Goal: Task Accomplishment & Management: Manage account settings

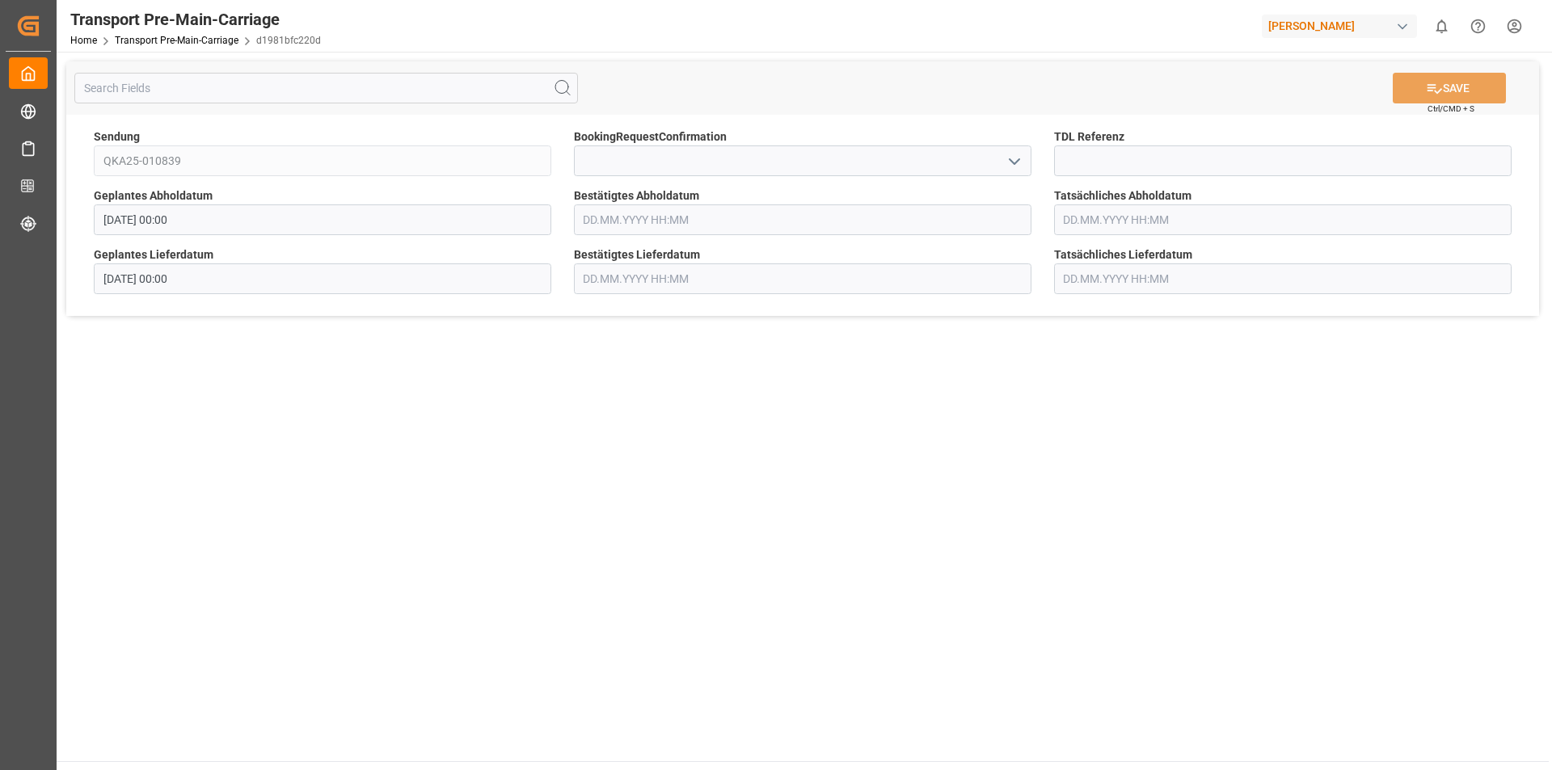
click at [670, 230] on input "text" at bounding box center [802, 219] width 457 height 31
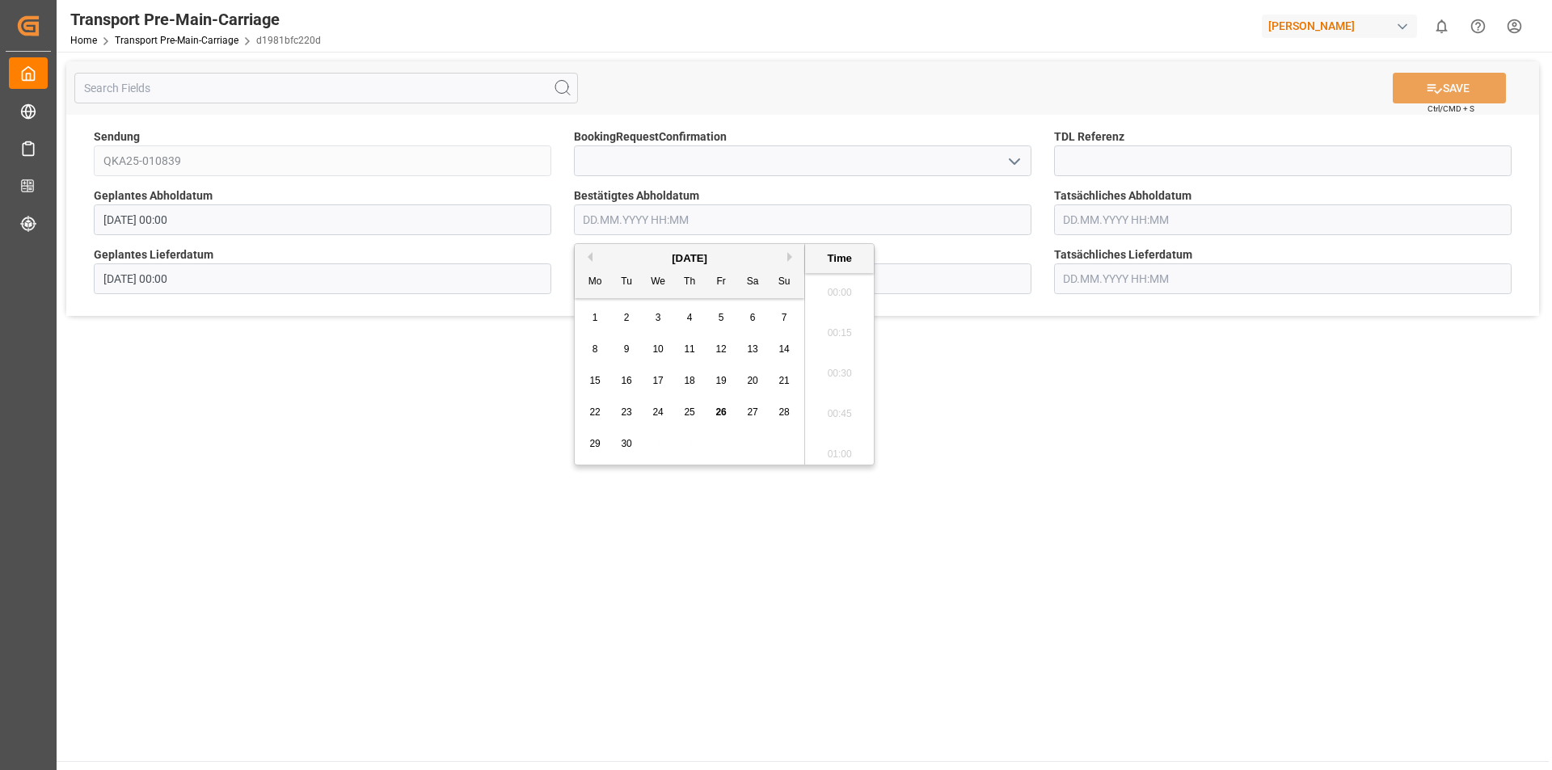
scroll to position [1622, 0]
click at [630, 440] on span "30" at bounding box center [626, 443] width 11 height 11
type input "[DATE] 00:00"
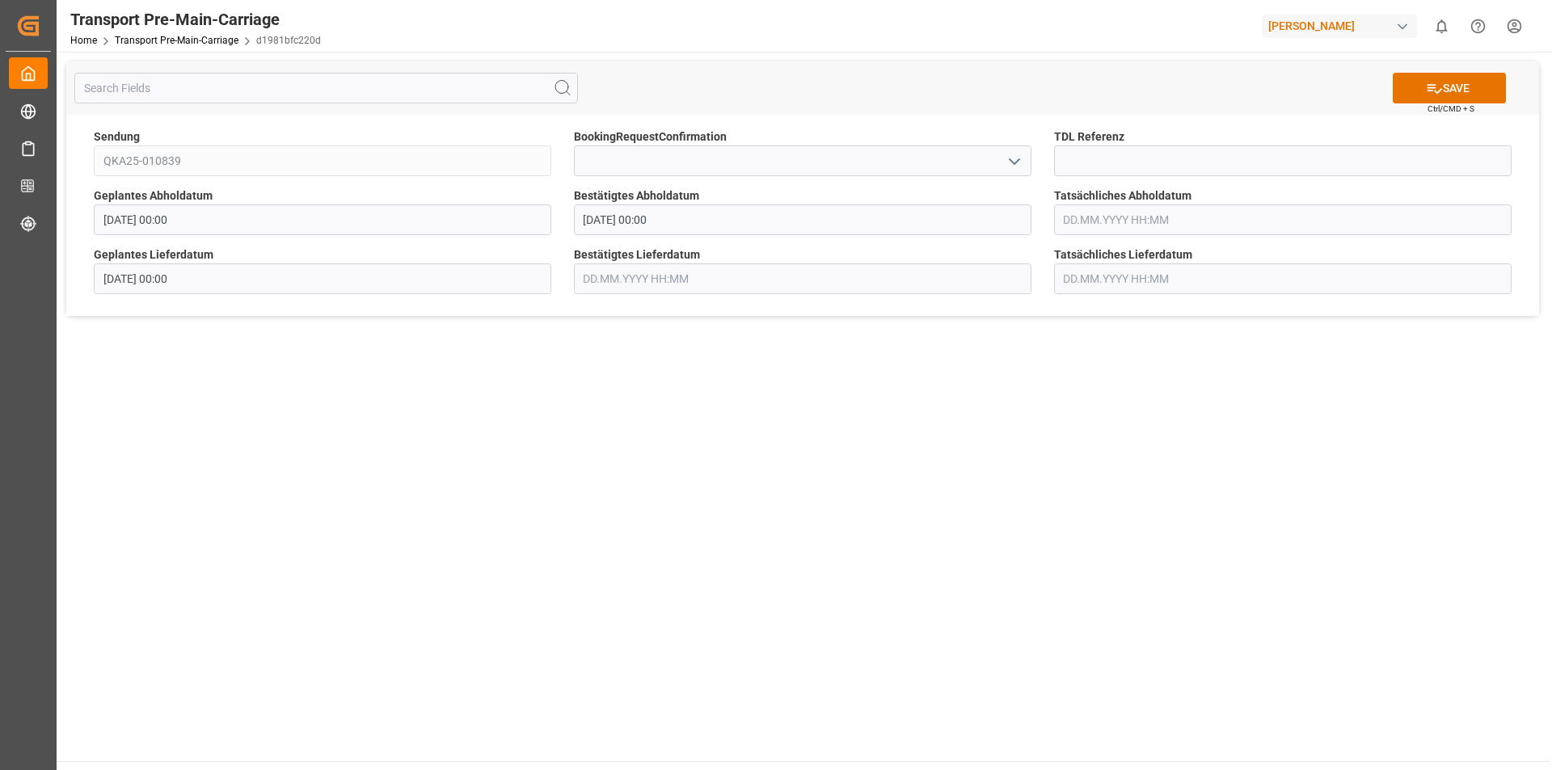
click at [899, 263] on label "Bestätigtes Lieferdatum" at bounding box center [802, 254] width 457 height 17
click at [851, 276] on input "text" at bounding box center [802, 278] width 457 height 31
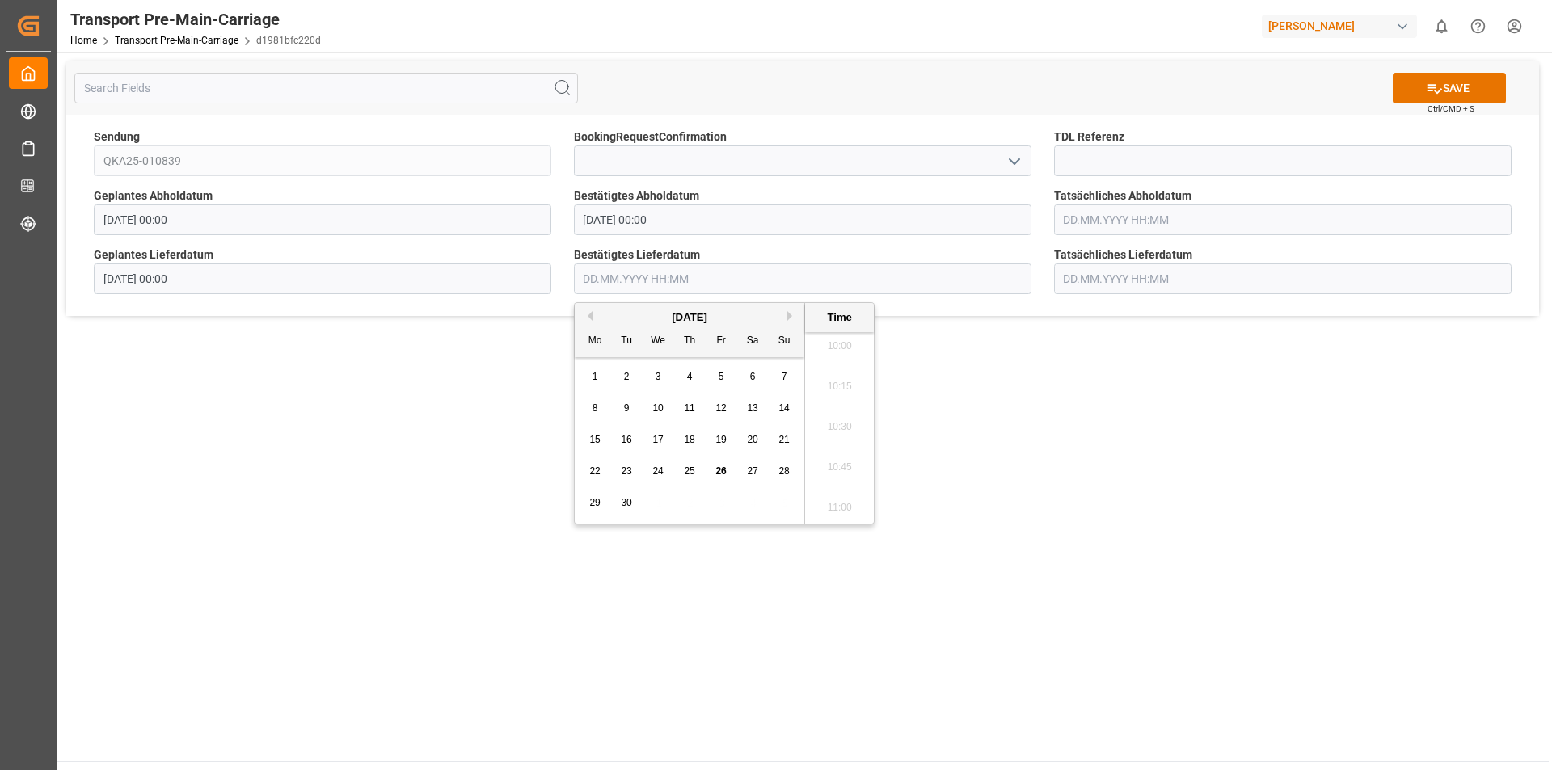
click at [788, 312] on button "Next Month" at bounding box center [792, 316] width 10 height 10
click at [594, 403] on span "6" at bounding box center [595, 407] width 6 height 11
type input "[DATE] 00:00"
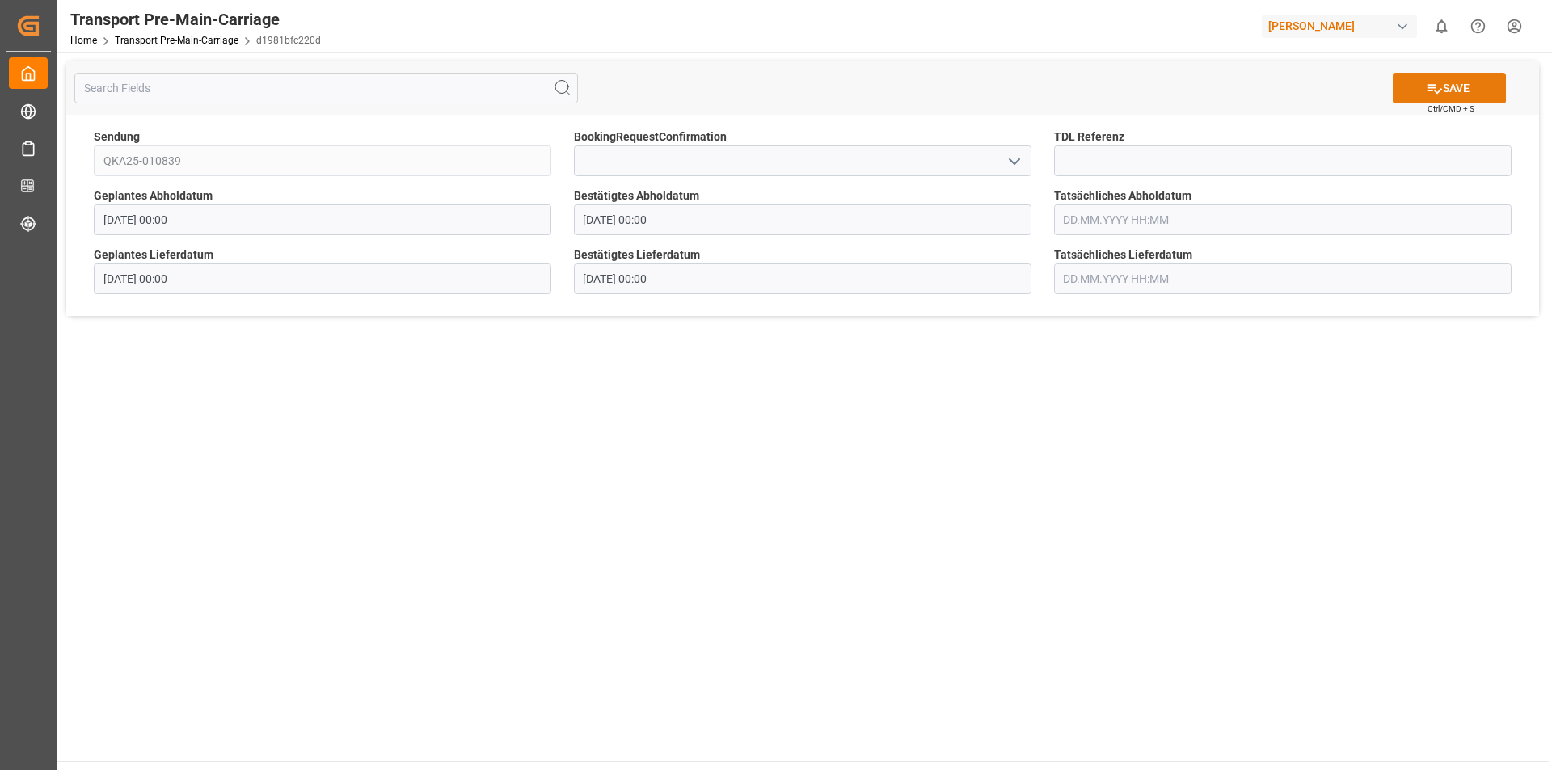
click at [1470, 89] on button "SAVE" at bounding box center [1448, 88] width 113 height 31
